Goal: Information Seeking & Learning: Learn about a topic

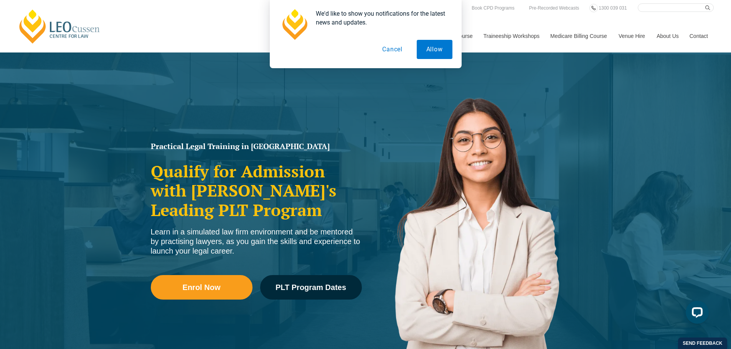
drag, startPoint x: 400, startPoint y: 45, endPoint x: 400, endPoint y: 49, distance: 3.9
click at [400, 45] on button "Cancel" at bounding box center [391, 49] width 39 height 19
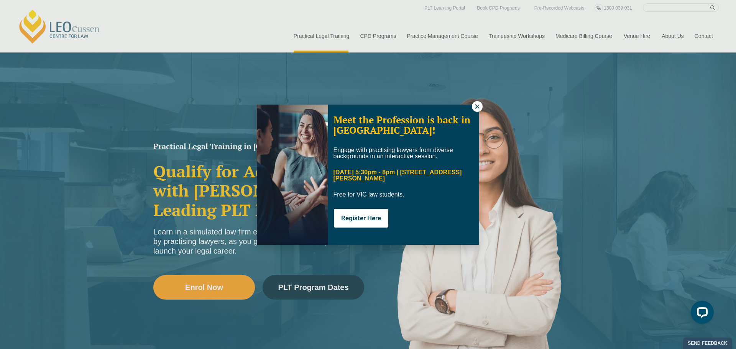
click at [479, 107] on icon at bounding box center [477, 106] width 7 height 7
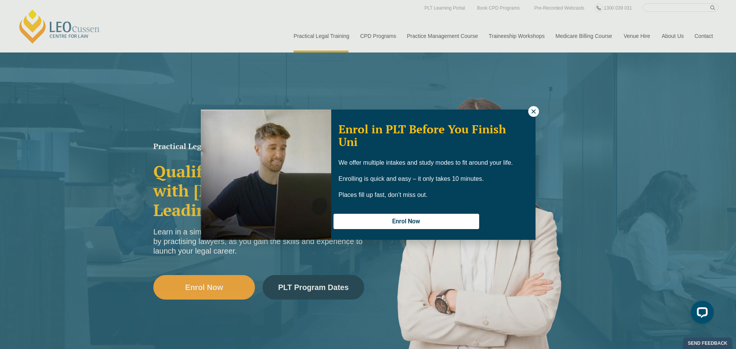
click at [536, 110] on icon at bounding box center [533, 111] width 7 height 7
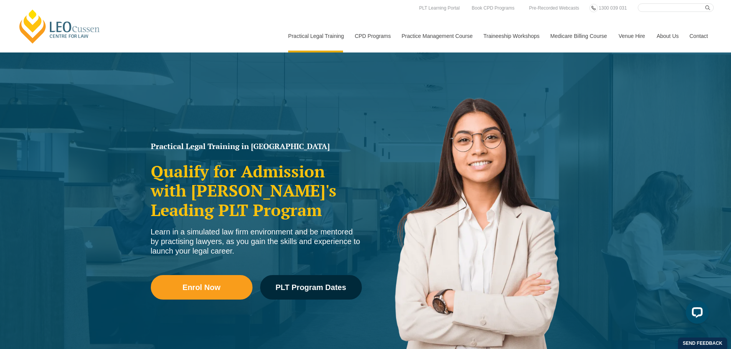
scroll to position [38, 0]
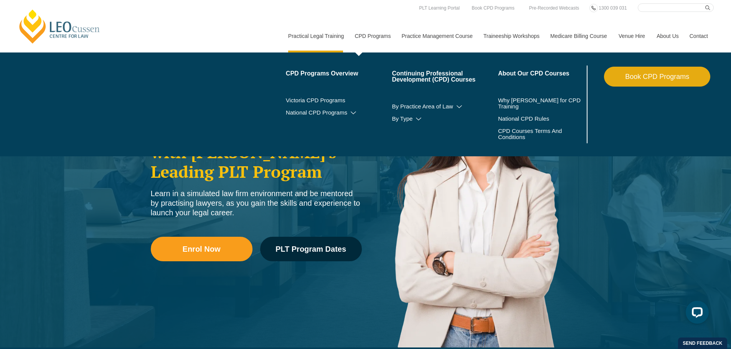
click at [351, 36] on link "CPD Programs" at bounding box center [372, 36] width 47 height 33
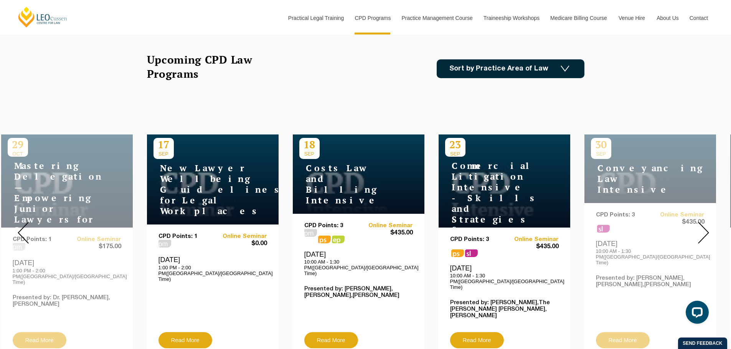
scroll to position [268, 0]
